Goal: Transaction & Acquisition: Book appointment/travel/reservation

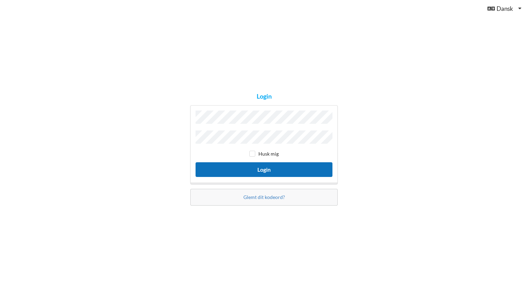
click at [265, 169] on button "Login" at bounding box center [264, 169] width 137 height 14
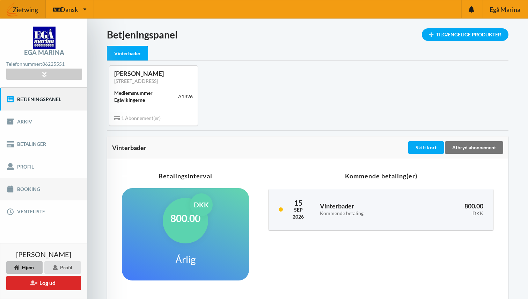
click at [32, 189] on link "Booking" at bounding box center [43, 189] width 87 height 22
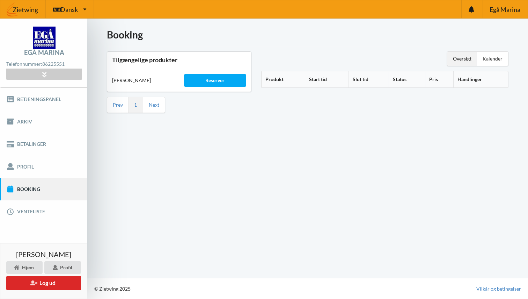
click at [122, 83] on div "[PERSON_NAME]" at bounding box center [143, 80] width 72 height 17
click at [206, 80] on div "Reserver" at bounding box center [215, 80] width 62 height 13
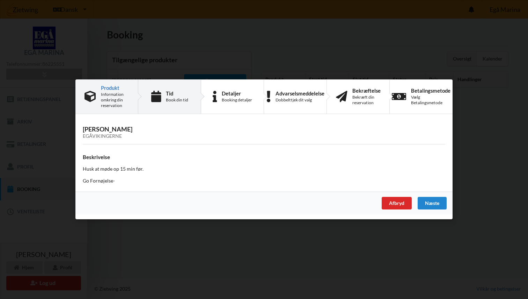
click at [179, 97] on div "Book din tid" at bounding box center [177, 100] width 22 height 6
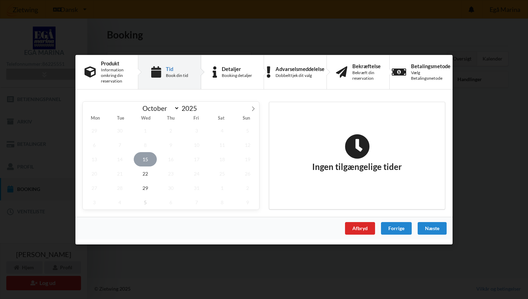
click at [143, 161] on span "15" at bounding box center [145, 159] width 23 height 14
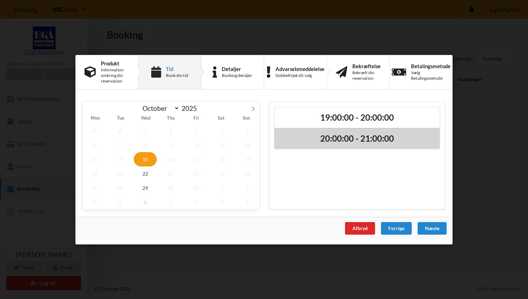
click at [332, 138] on h2 "20:00:00 - 21:00:00" at bounding box center [356, 138] width 155 height 11
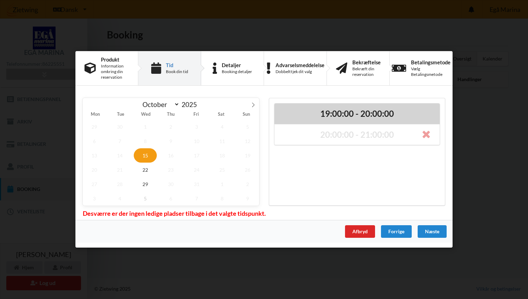
click at [341, 106] on div "19:00:00 - 20:00:00" at bounding box center [356, 113] width 165 height 21
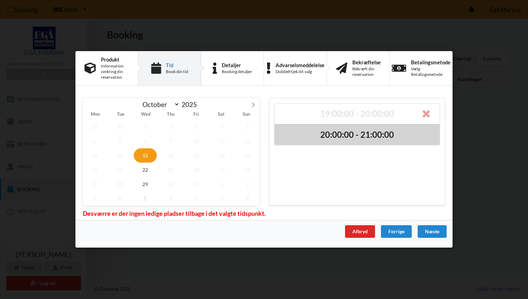
click at [363, 134] on h2 "20:00:00 - 21:00:00" at bounding box center [356, 134] width 155 height 11
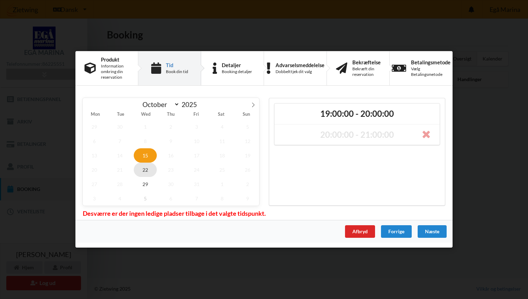
click at [146, 171] on span "22" at bounding box center [145, 169] width 23 height 14
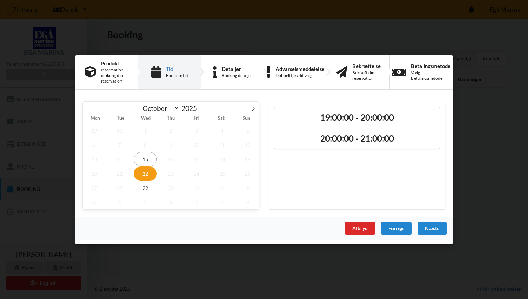
click at [149, 173] on span "22" at bounding box center [145, 173] width 23 height 14
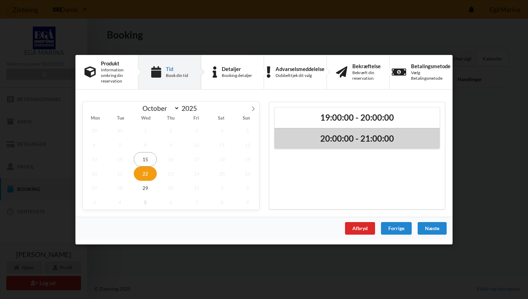
click at [324, 143] on h2 "20:00:00 - 21:00:00" at bounding box center [356, 138] width 155 height 11
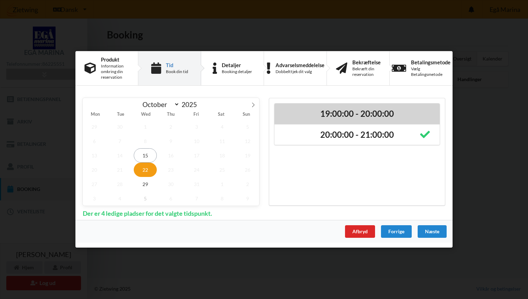
click at [329, 115] on h2 "19:00:00 - 20:00:00" at bounding box center [356, 113] width 155 height 11
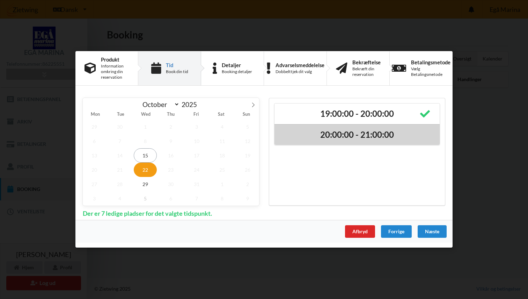
click at [333, 132] on h2 "20:00:00 - 21:00:00" at bounding box center [356, 134] width 155 height 11
